Goal: Transaction & Acquisition: Download file/media

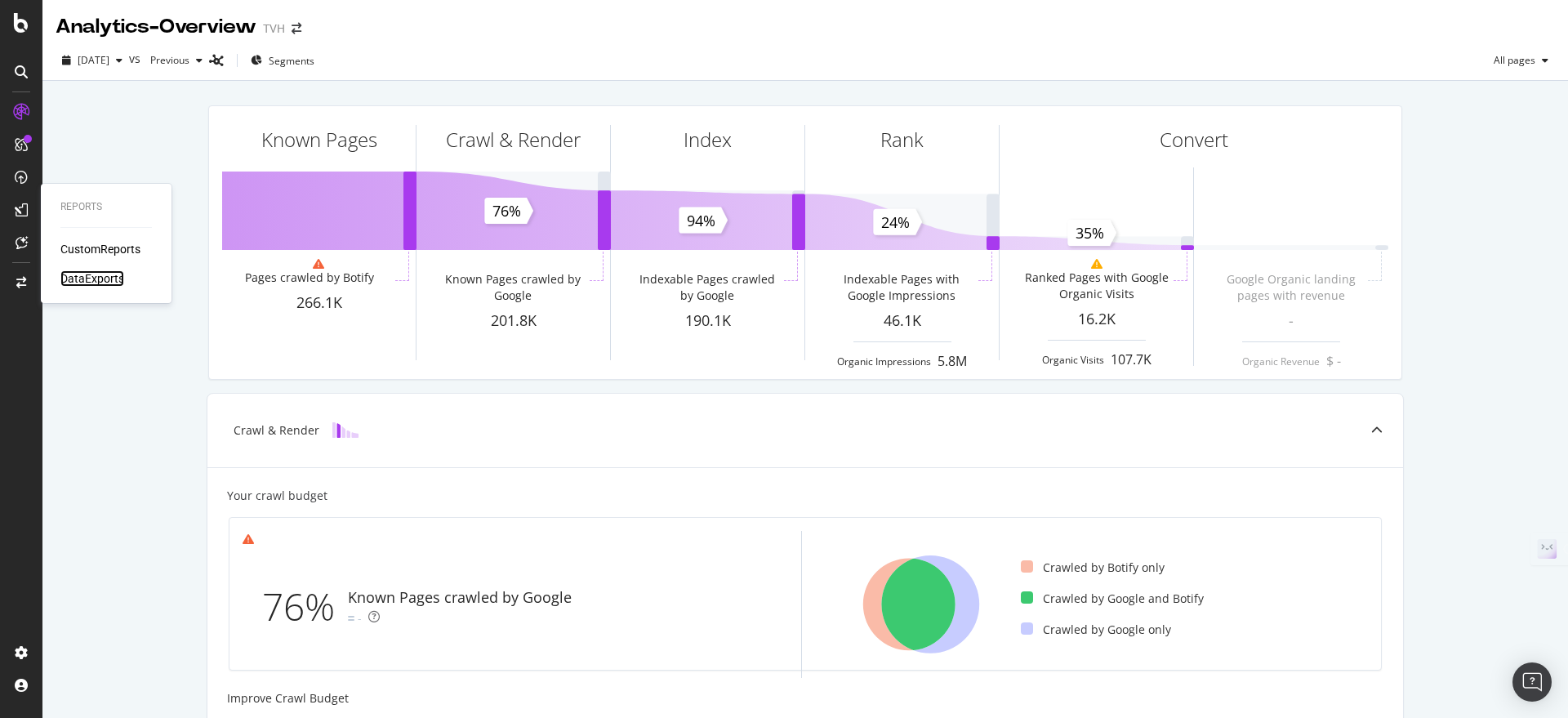
click at [83, 286] on div "DataExports" at bounding box center [91, 278] width 64 height 17
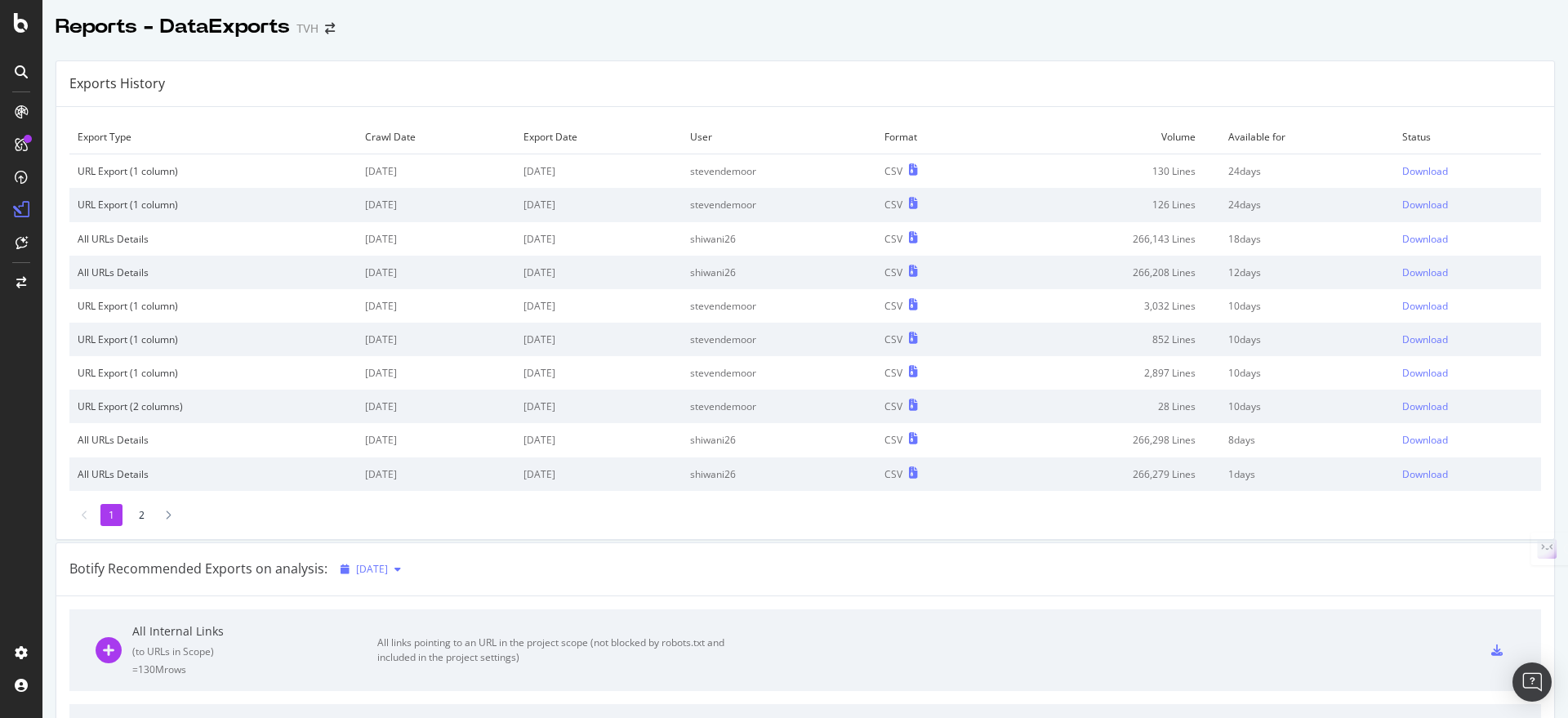
click at [388, 574] on span "[DATE]" at bounding box center [372, 569] width 32 height 14
click at [735, 567] on div "Botify Recommended Exports on analysis: [DATE]" at bounding box center [805, 569] width 1497 height 53
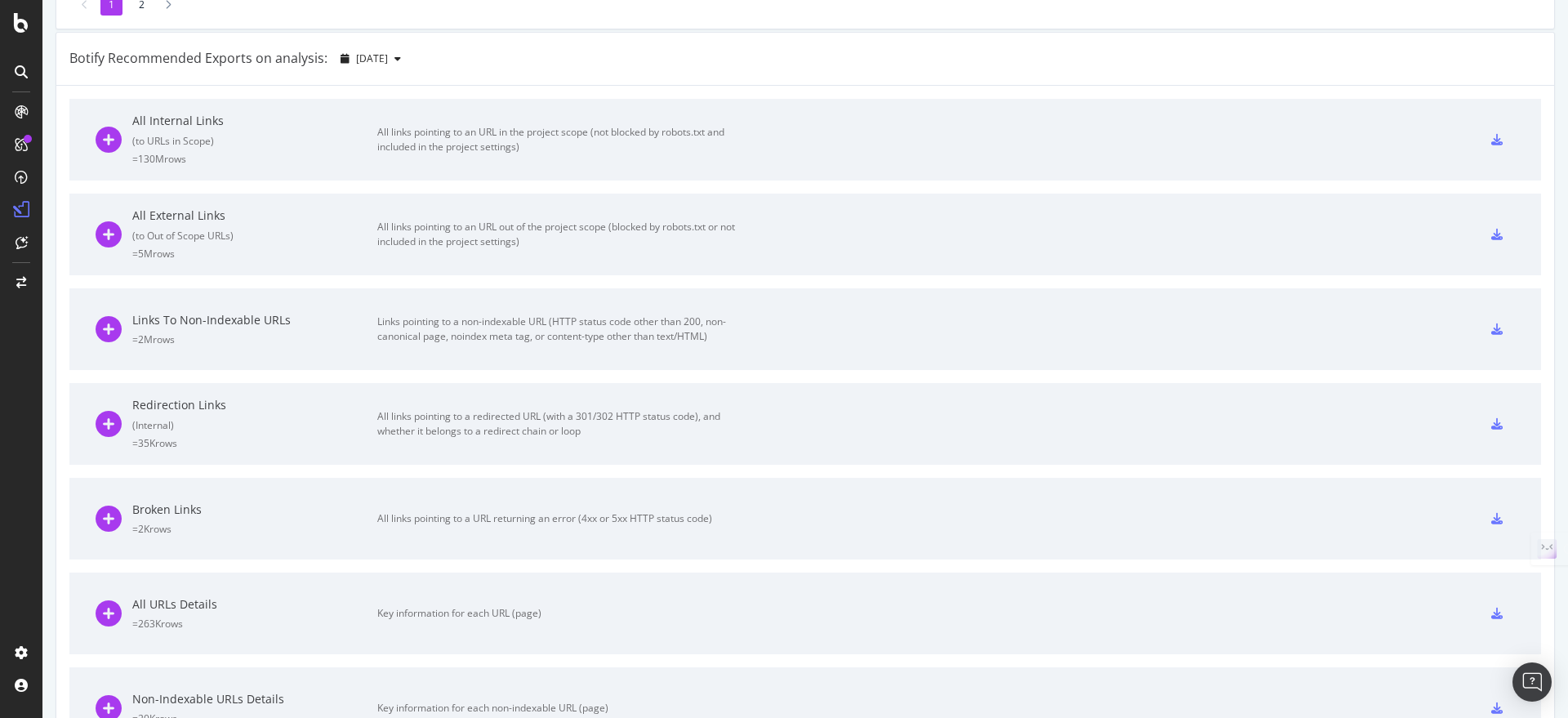
scroll to position [919, 0]
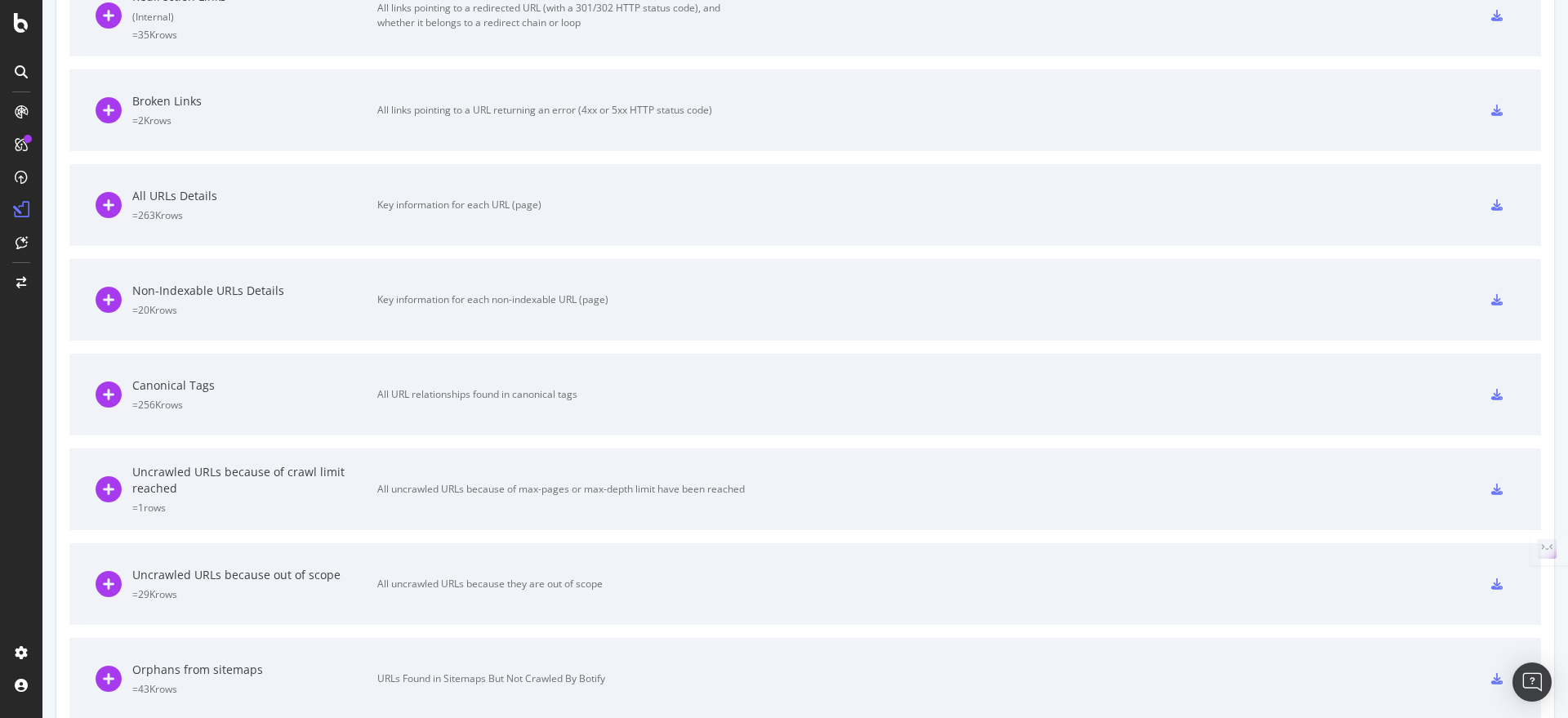
click at [889, 207] on div "All URLs Details = 263K rows Key information for each URL (page)" at bounding box center [805, 205] width 1419 height 82
click at [474, 207] on div "Key information for each URL (page)" at bounding box center [561, 205] width 368 height 15
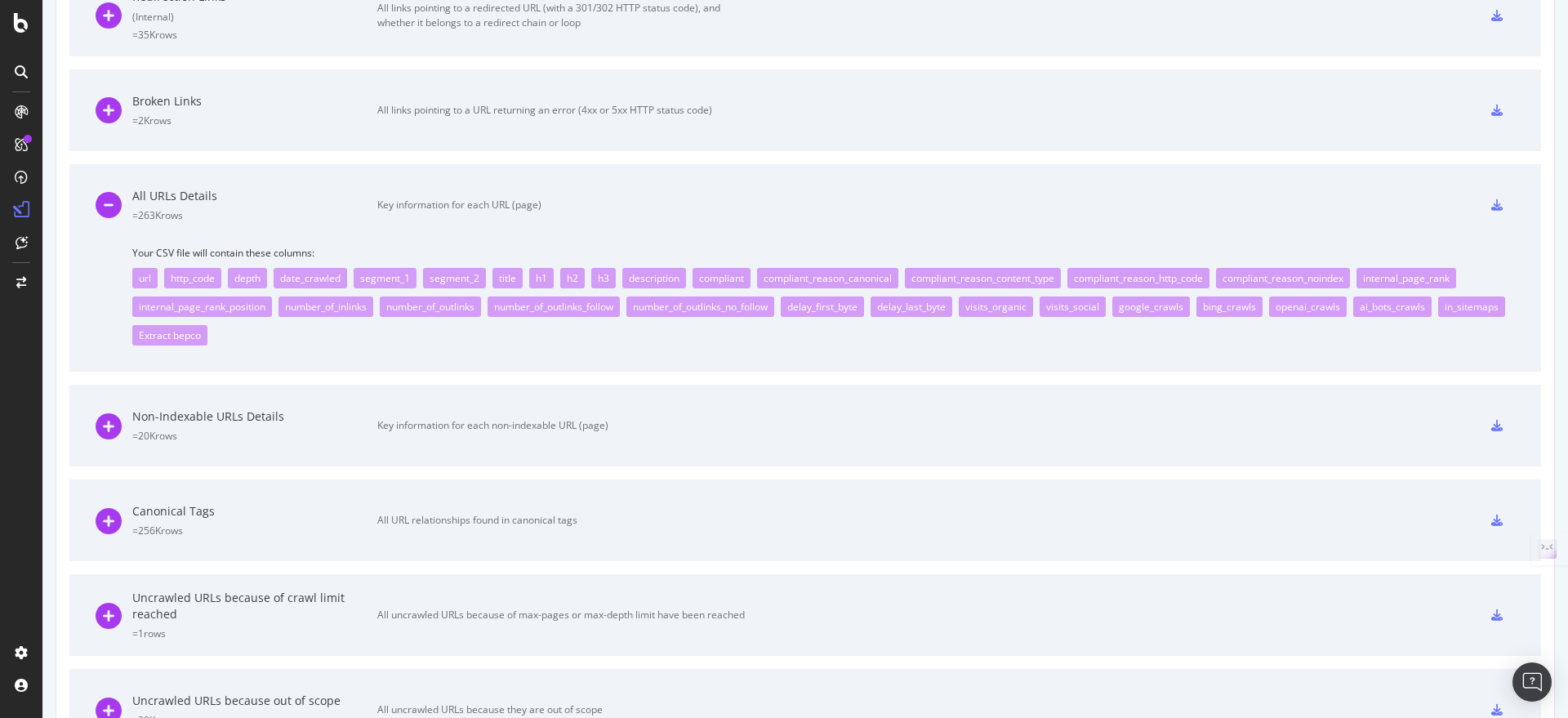
click at [1491, 209] on icon at bounding box center [1497, 205] width 11 height 11
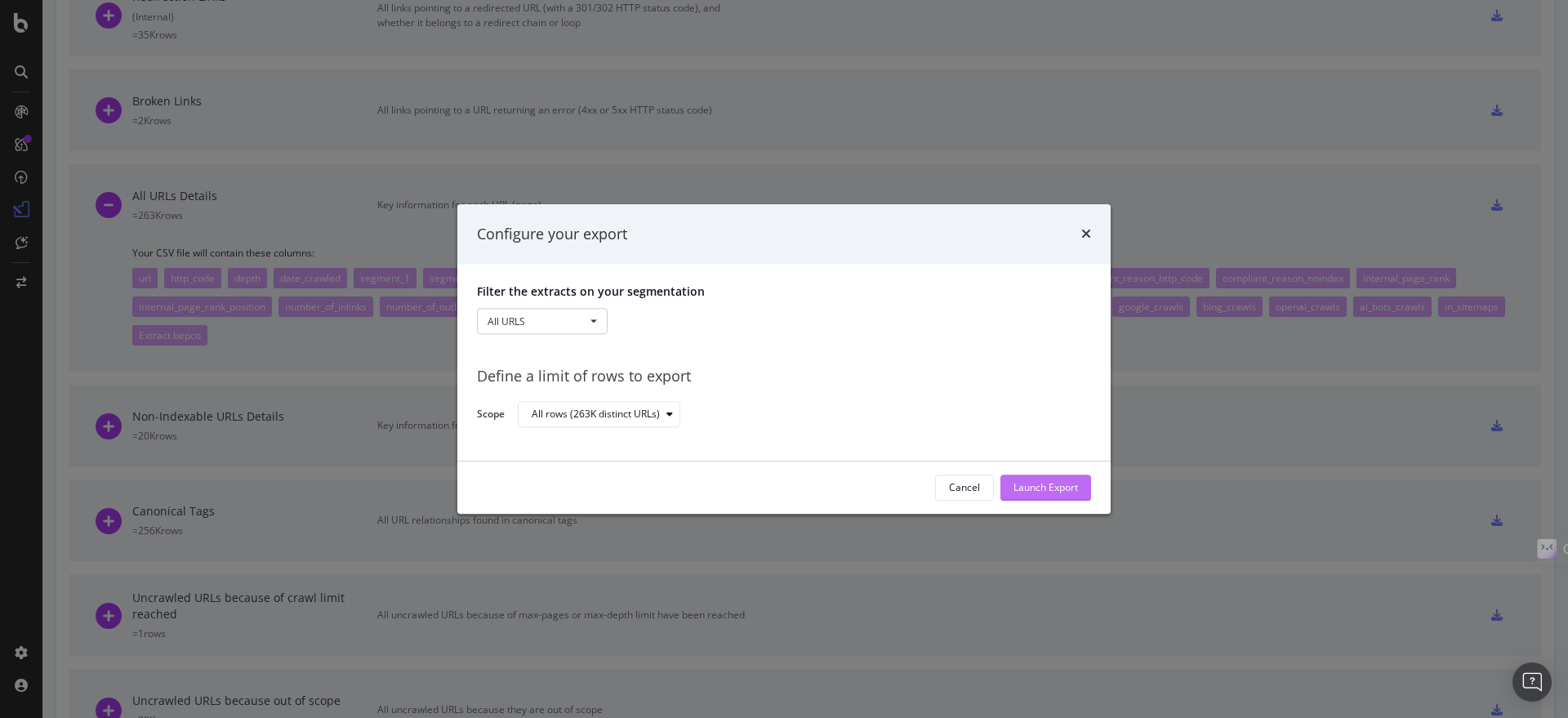
click at [1032, 482] on div "Launch Export" at bounding box center [1045, 488] width 64 height 14
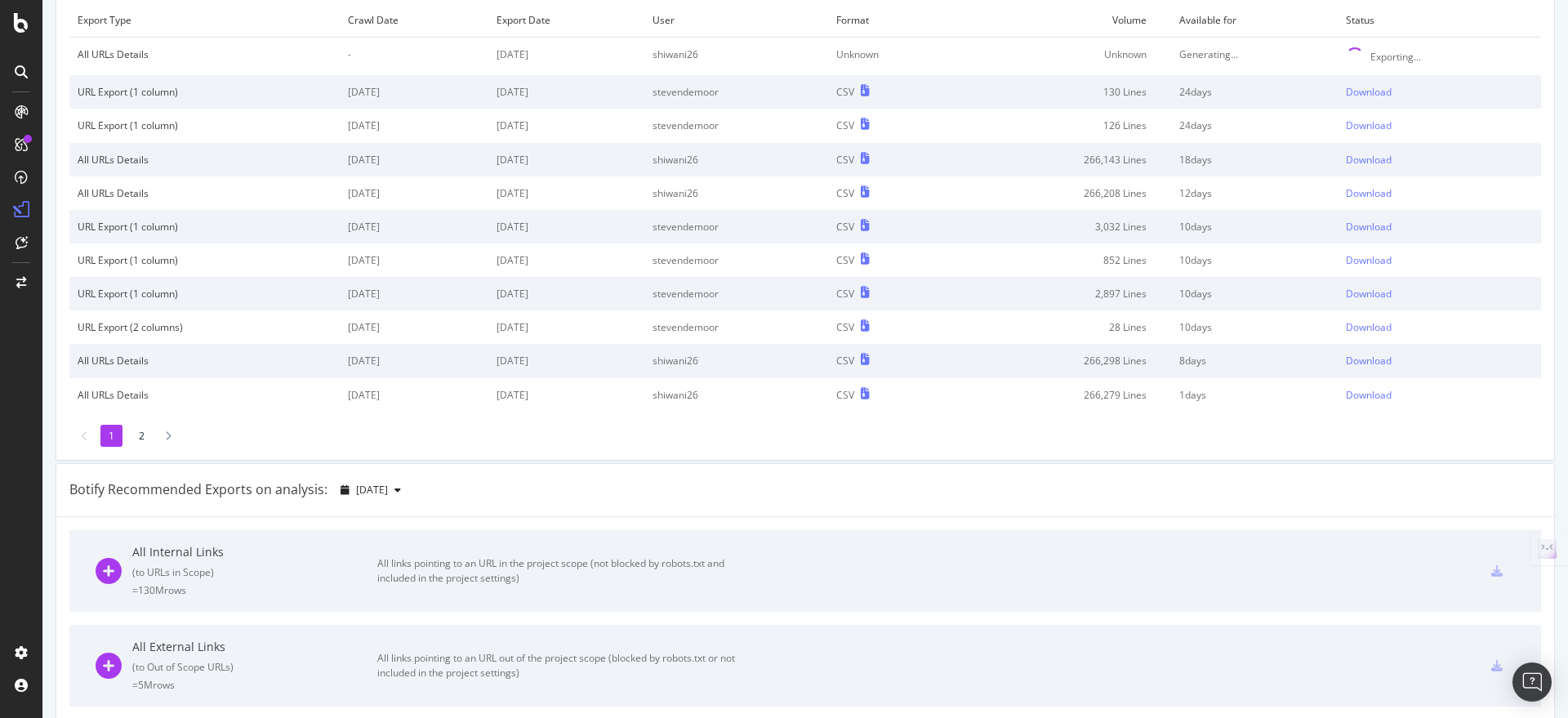
scroll to position [0, 0]
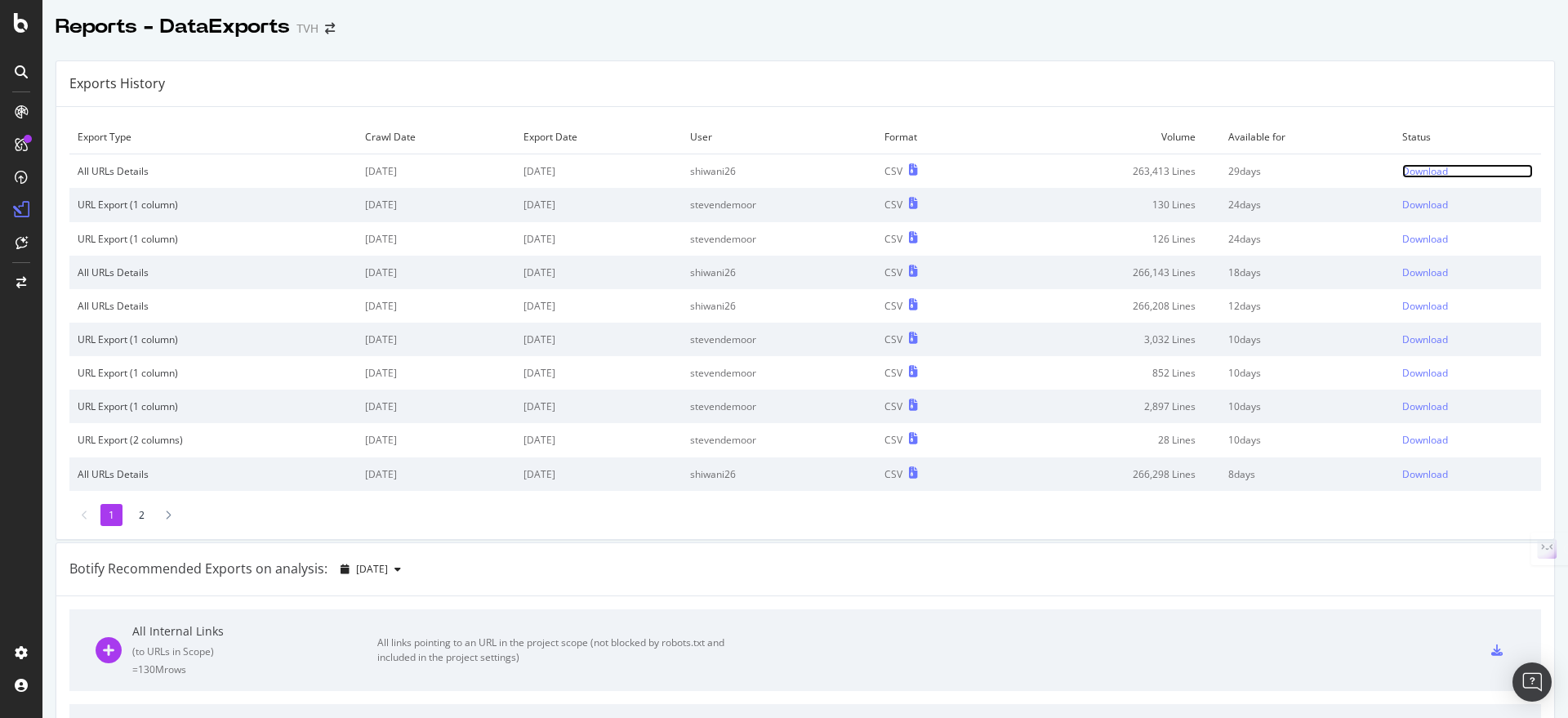
click at [1407, 169] on div "Download" at bounding box center [1425, 171] width 45 height 14
click at [948, 571] on div "Botify Recommended Exports on analysis: [DATE]" at bounding box center [805, 569] width 1497 height 53
